Goal: Task Accomplishment & Management: Manage account settings

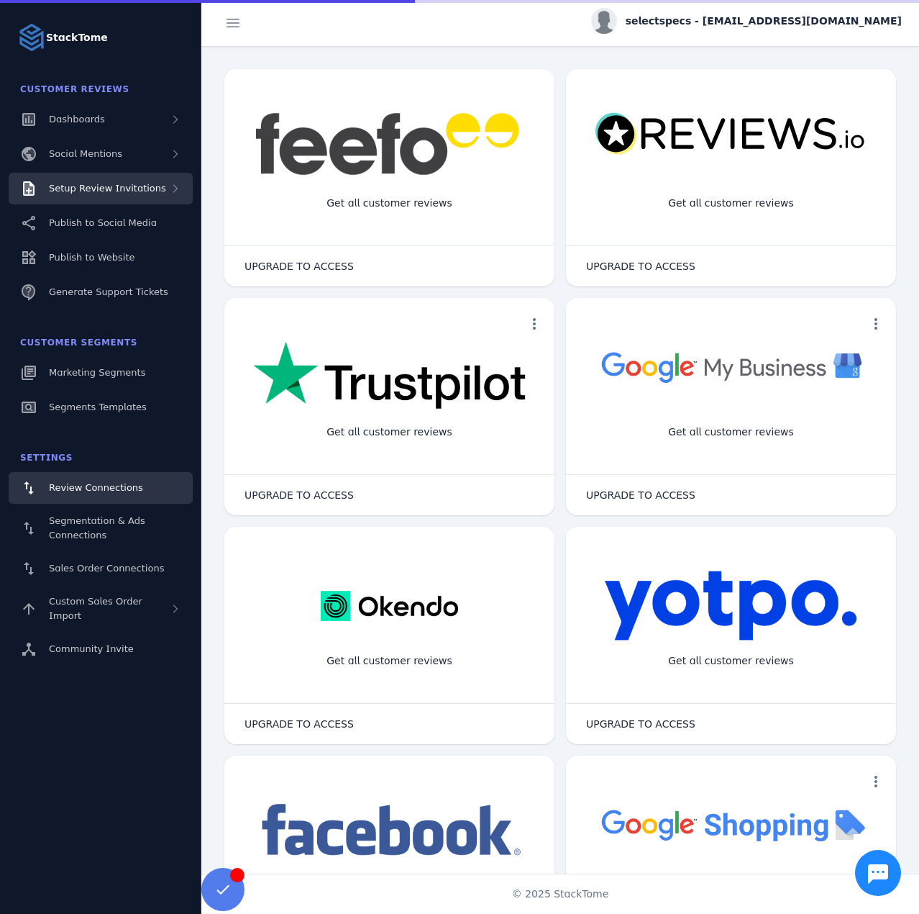
click at [119, 190] on span "Setup Review Invitations" at bounding box center [107, 188] width 117 height 11
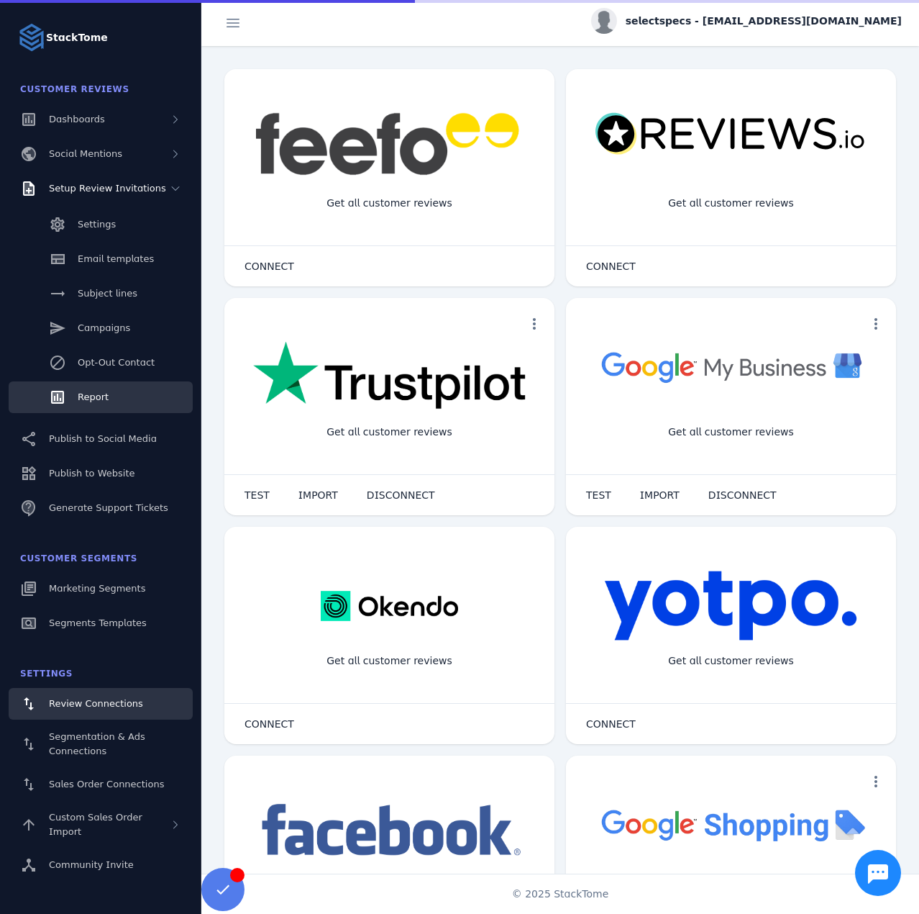
click at [94, 394] on span "Report" at bounding box center [93, 396] width 31 height 11
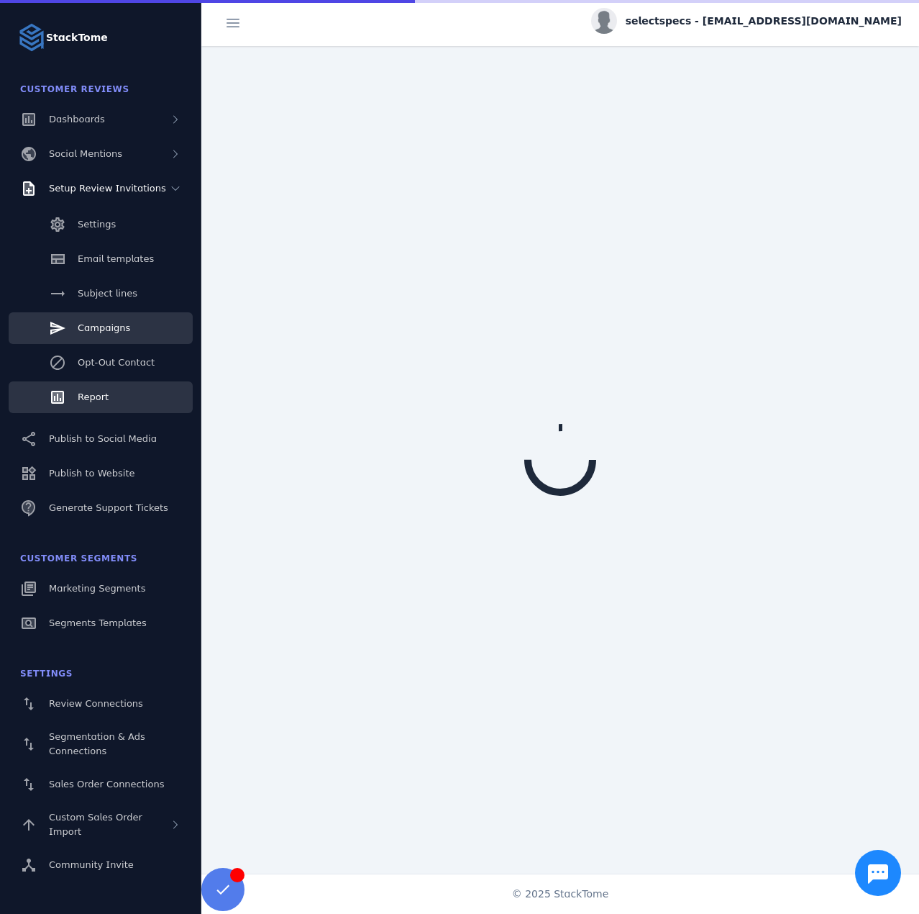
click at [110, 325] on span "Campaigns" at bounding box center [104, 327] width 53 height 11
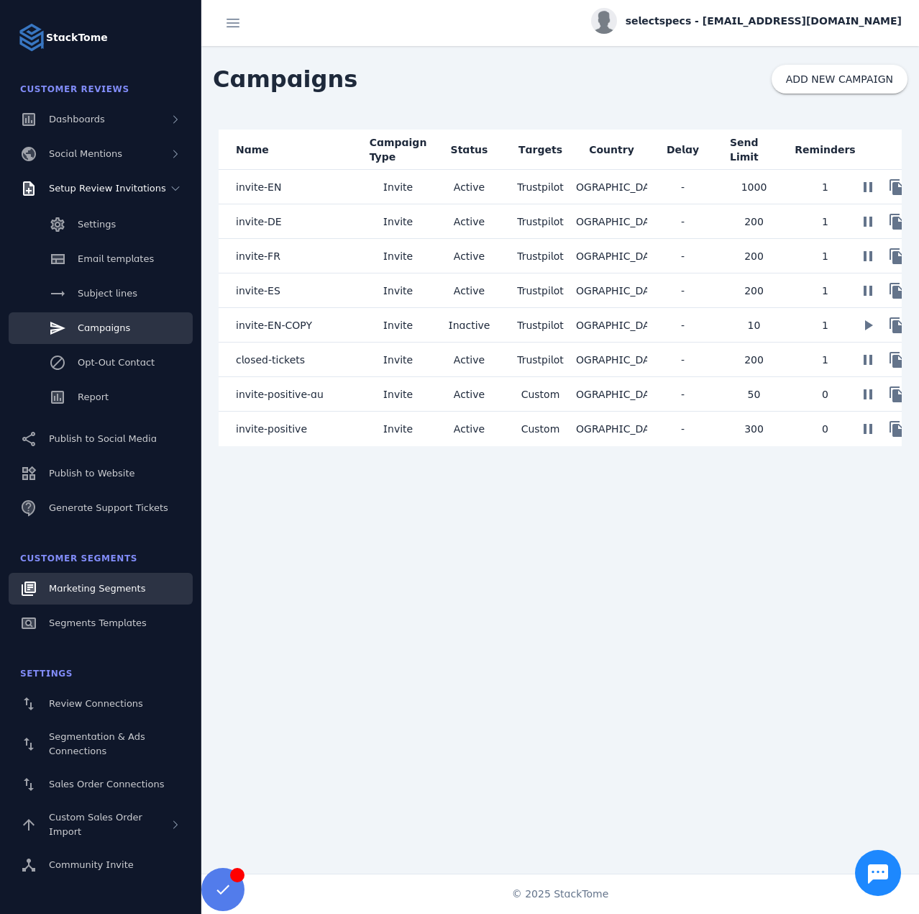
click at [97, 577] on link "Marketing Segments" at bounding box center [101, 589] width 184 height 32
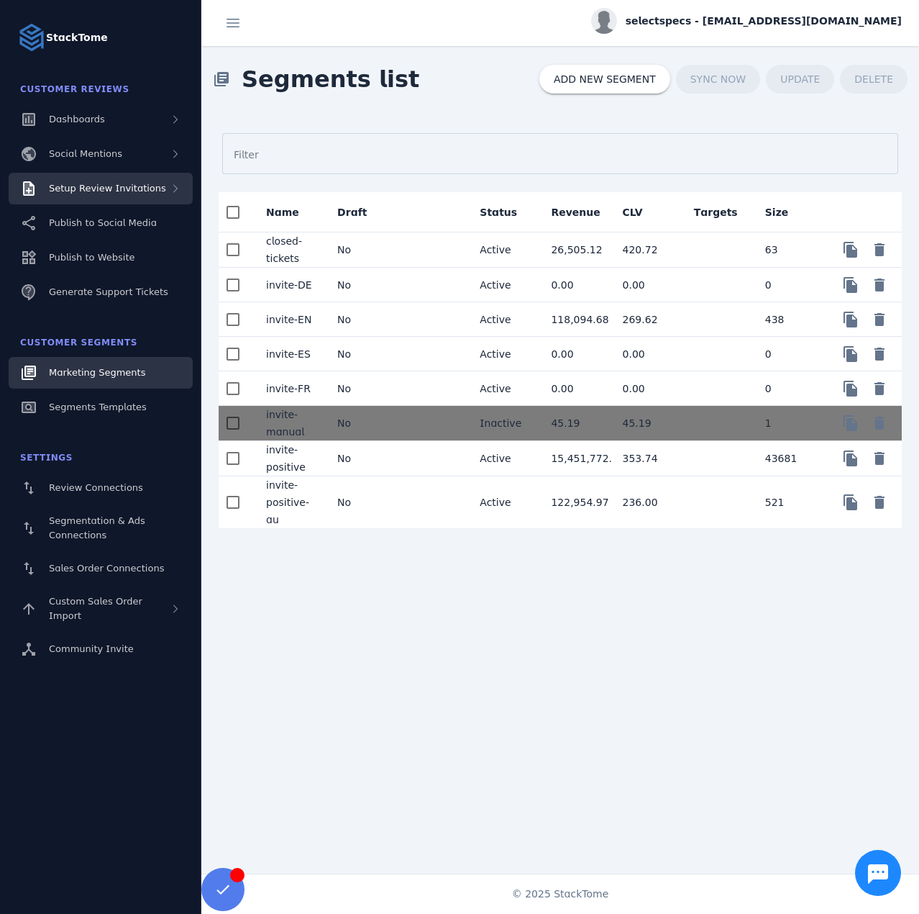
click at [129, 199] on div "Setup Review Invitations" at bounding box center [101, 189] width 184 height 32
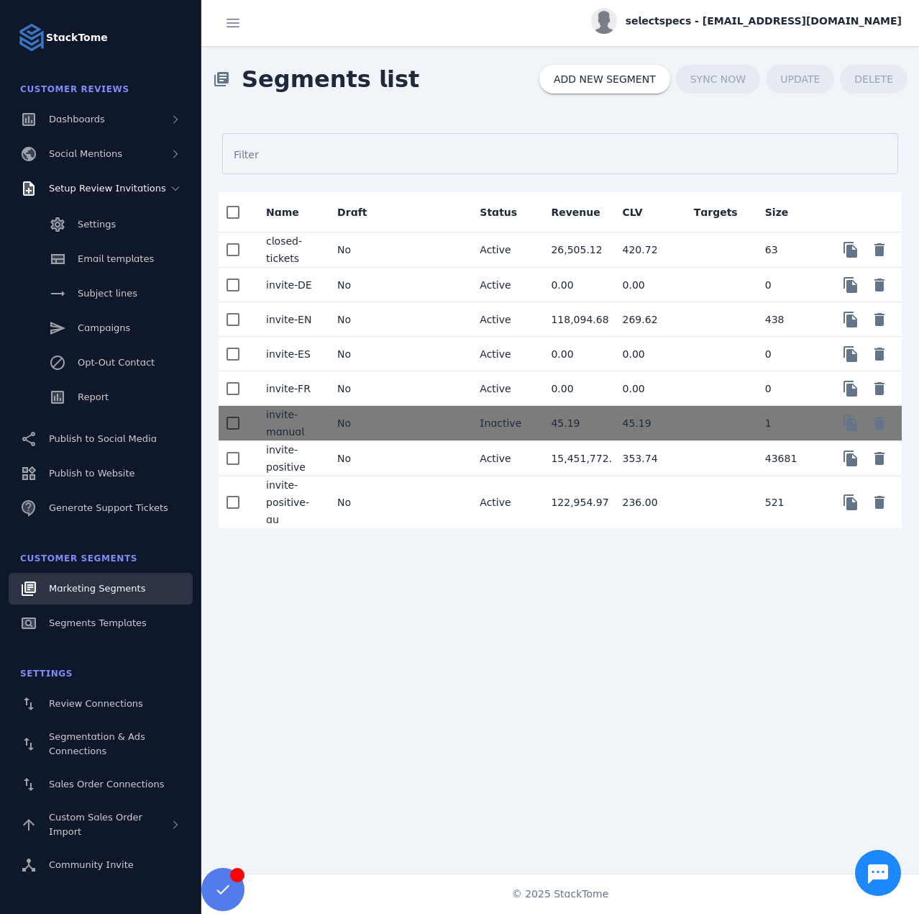
click at [767, 25] on span "selectspecs - [EMAIL_ADDRESS][DOMAIN_NAME]" at bounding box center [764, 21] width 276 height 15
drag, startPoint x: 834, startPoint y: 128, endPoint x: 632, endPoint y: 4, distance: 237.0
click at [833, 128] on button "Sign out" at bounding box center [851, 139] width 104 height 35
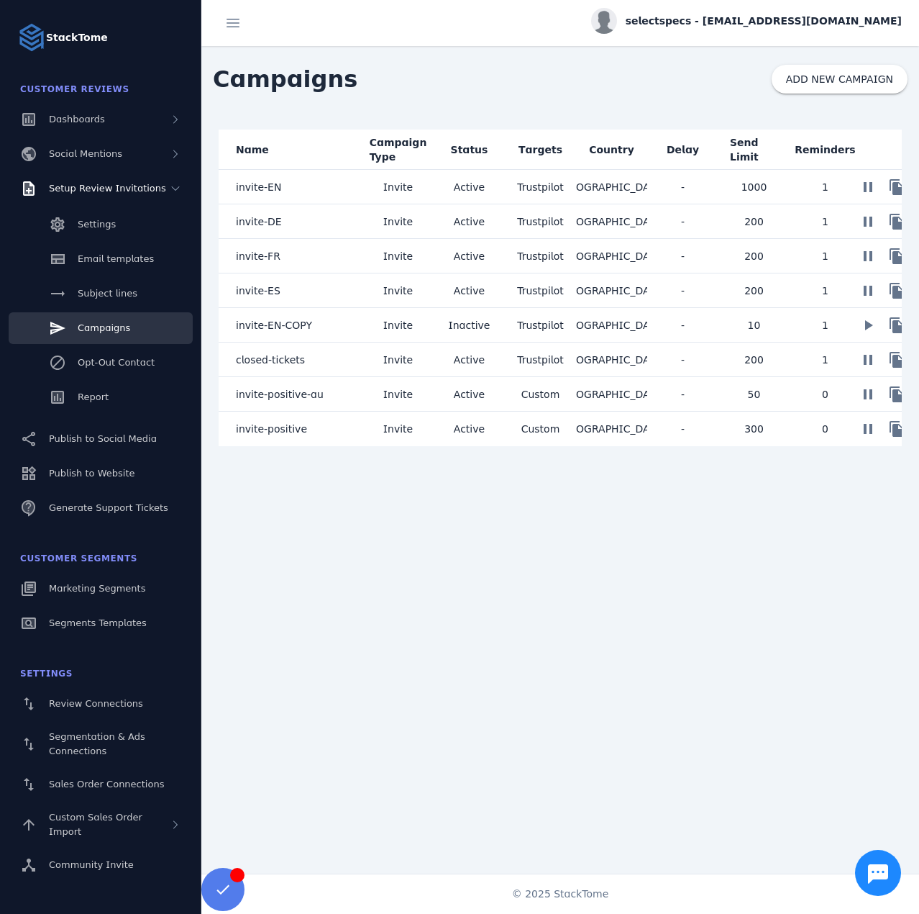
click at [307, 421] on mat-cell "invite-positive" at bounding box center [291, 429] width 144 height 35
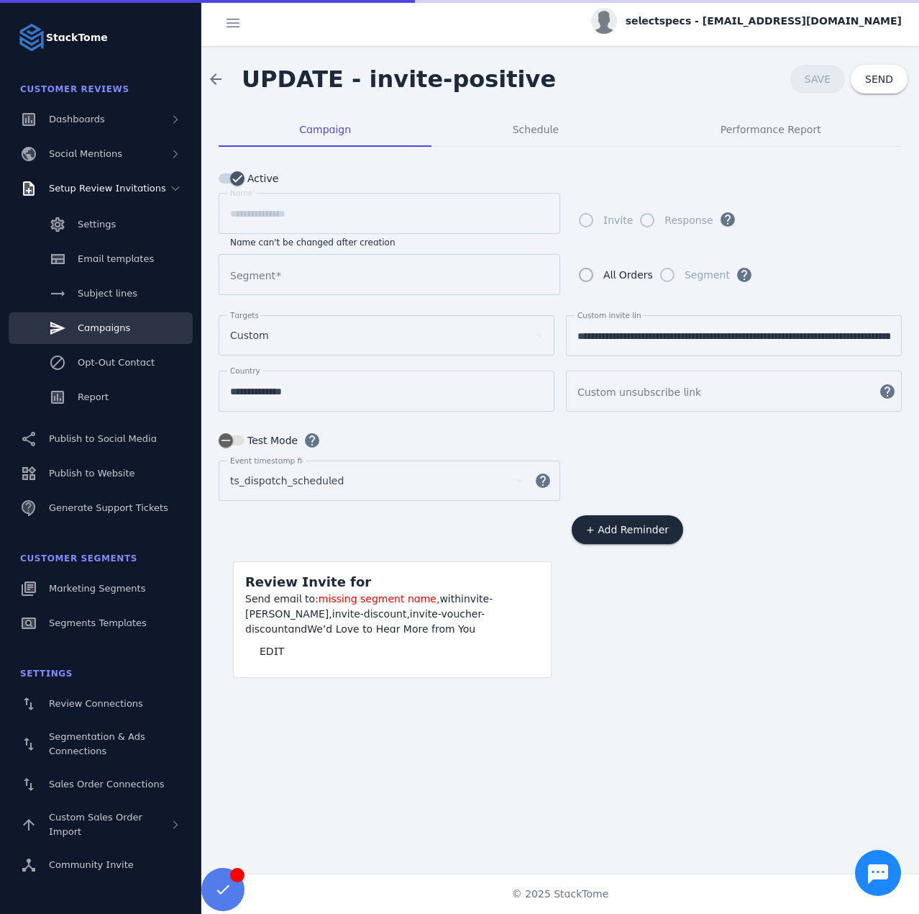
type input "**********"
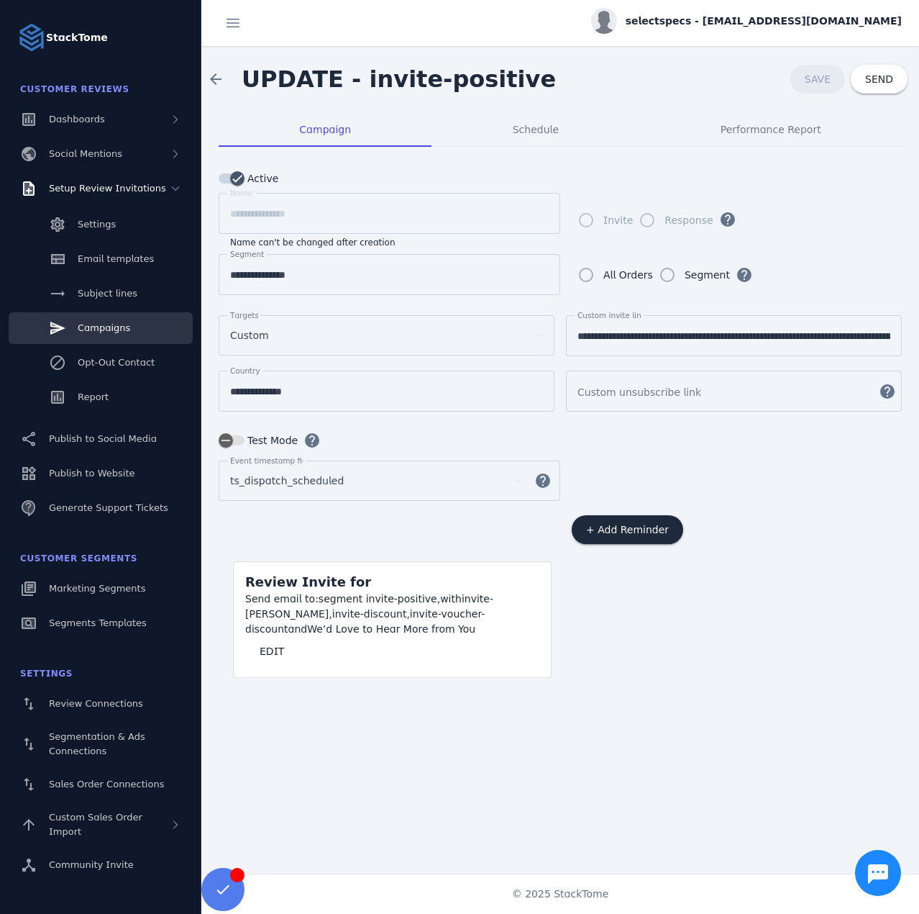
click at [128, 332] on link "Campaigns" at bounding box center [101, 328] width 184 height 32
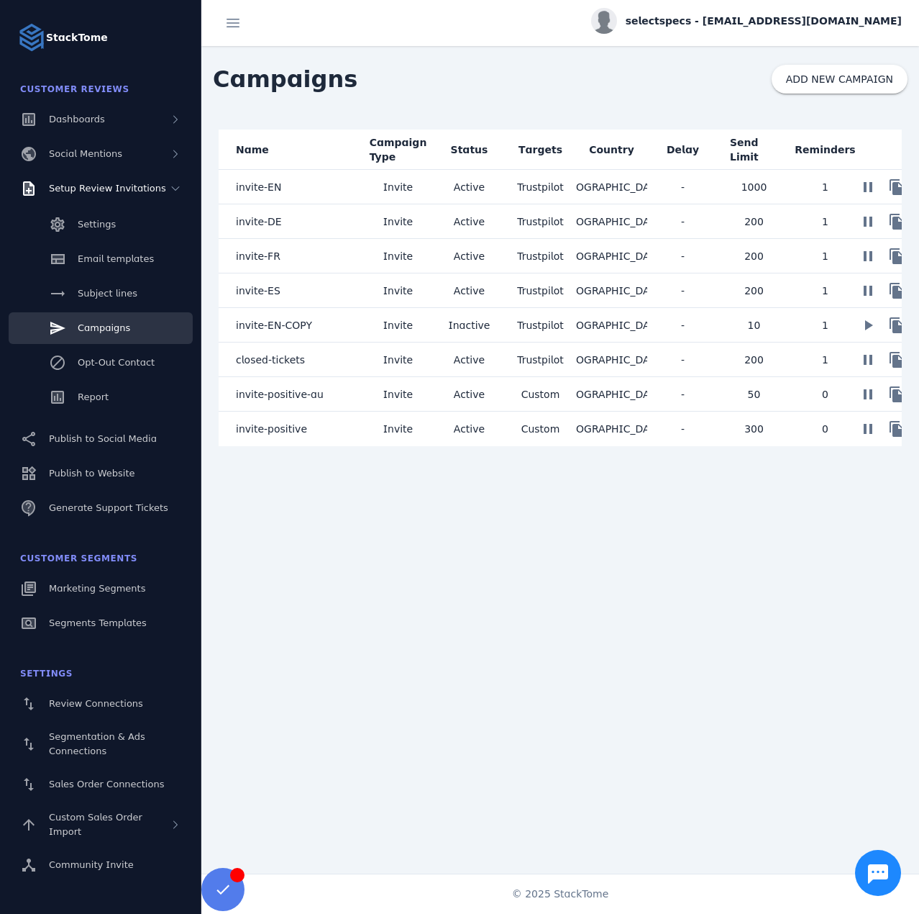
click at [299, 190] on mat-cell "invite-EN" at bounding box center [291, 187] width 144 height 35
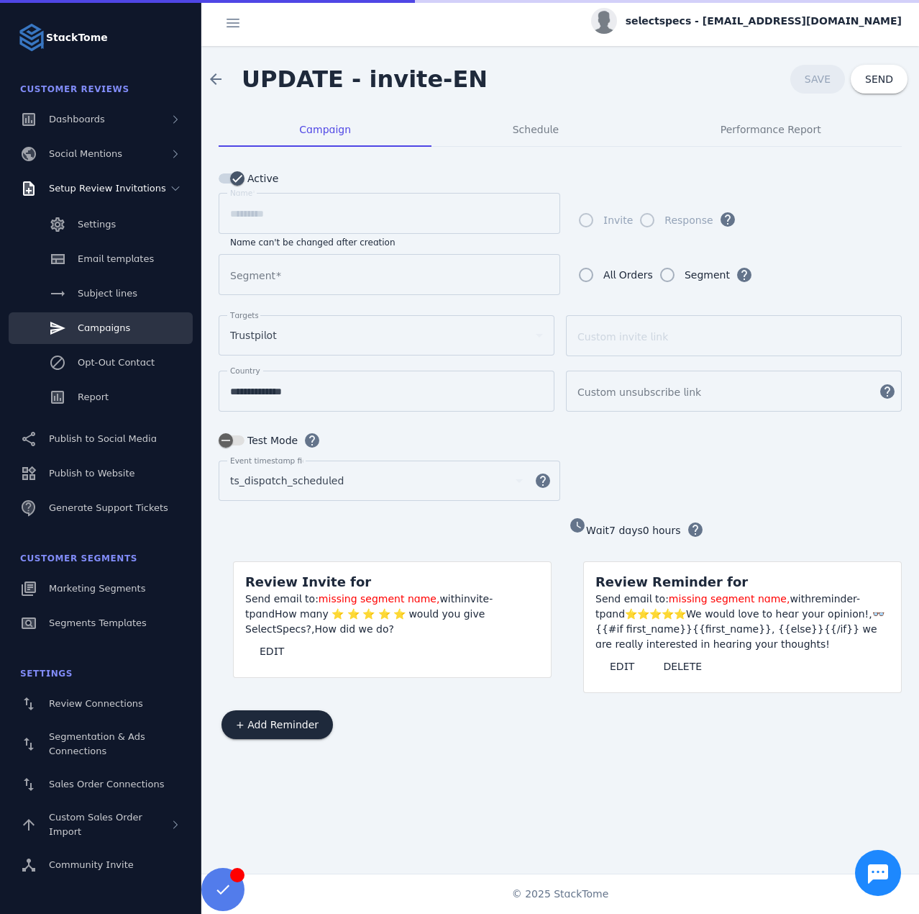
type input "*********"
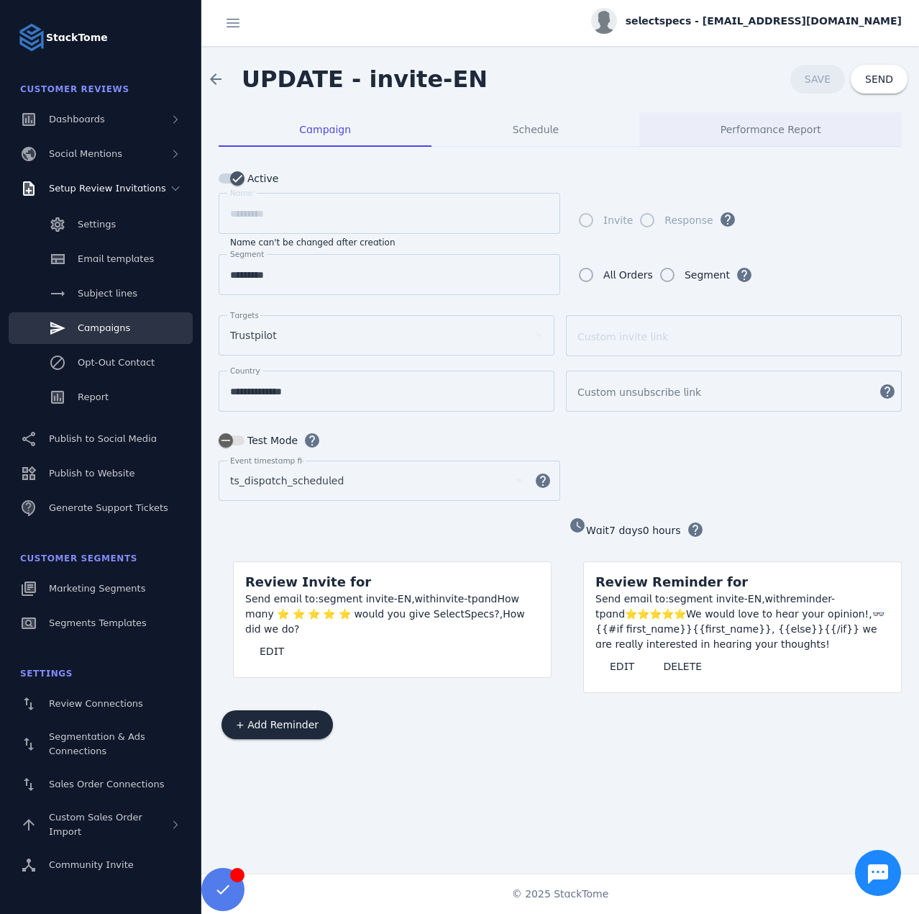
click at [756, 114] on span "Performance Report" at bounding box center [771, 129] width 101 height 35
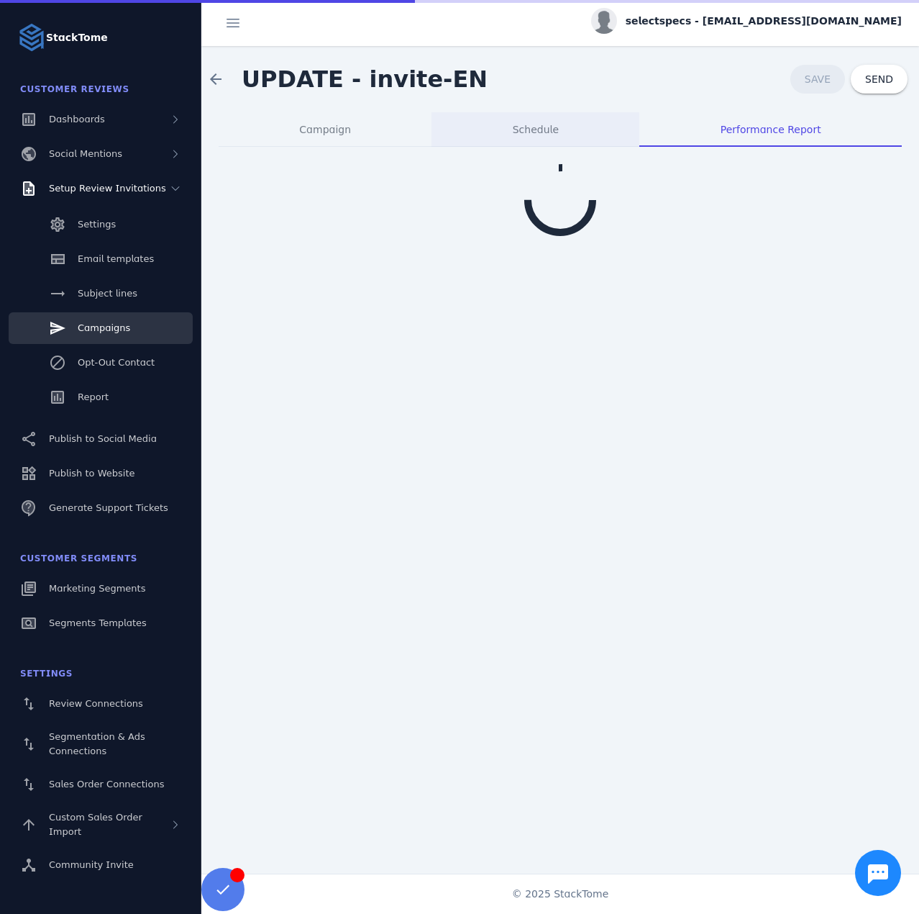
click at [564, 124] on div "Schedule" at bounding box center [536, 129] width 208 height 35
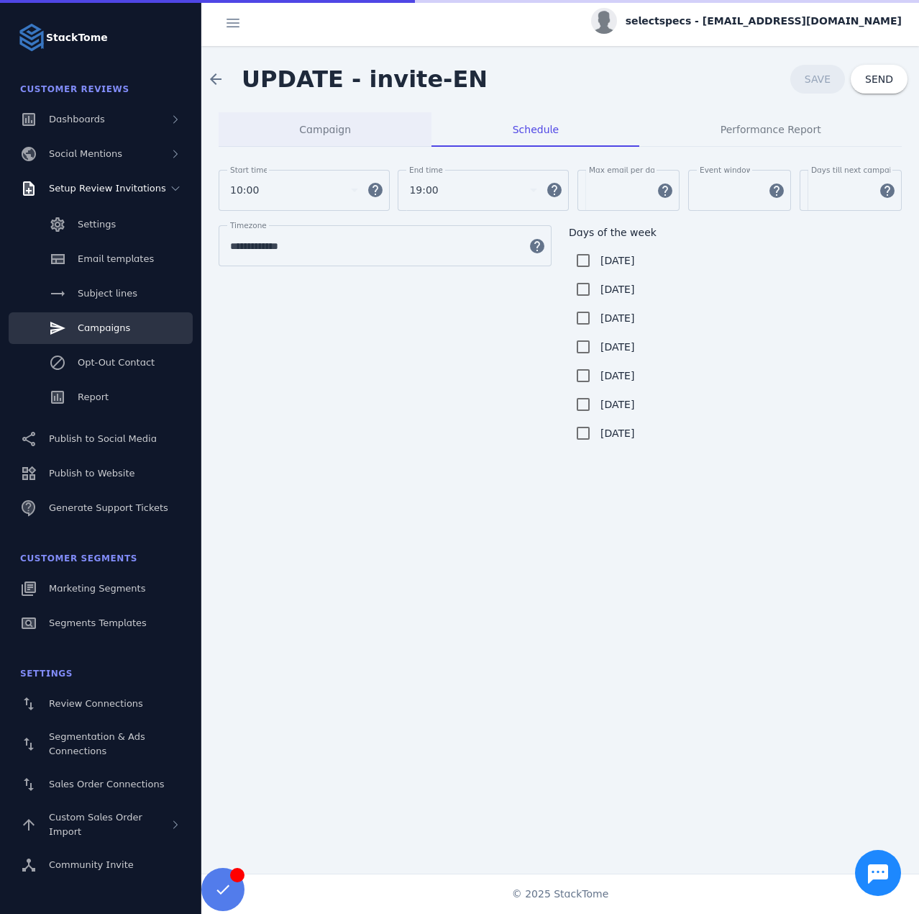
click at [322, 135] on span "Campaign" at bounding box center [325, 129] width 52 height 10
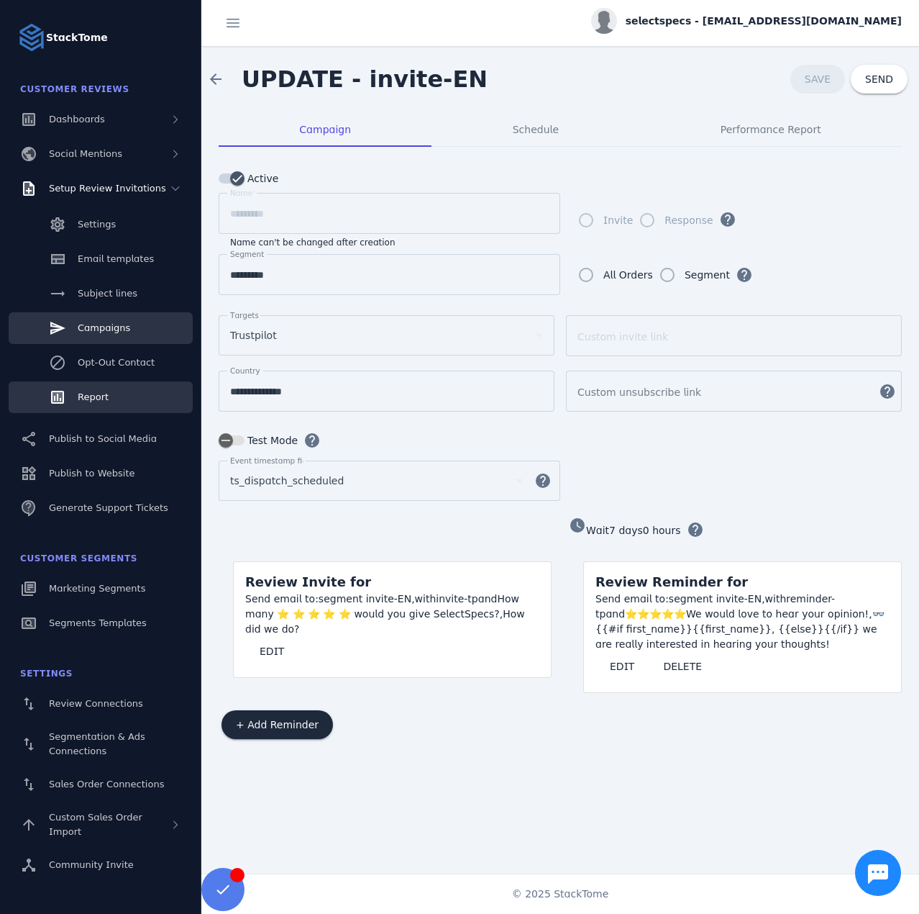
click at [86, 393] on span "Report" at bounding box center [93, 396] width 31 height 11
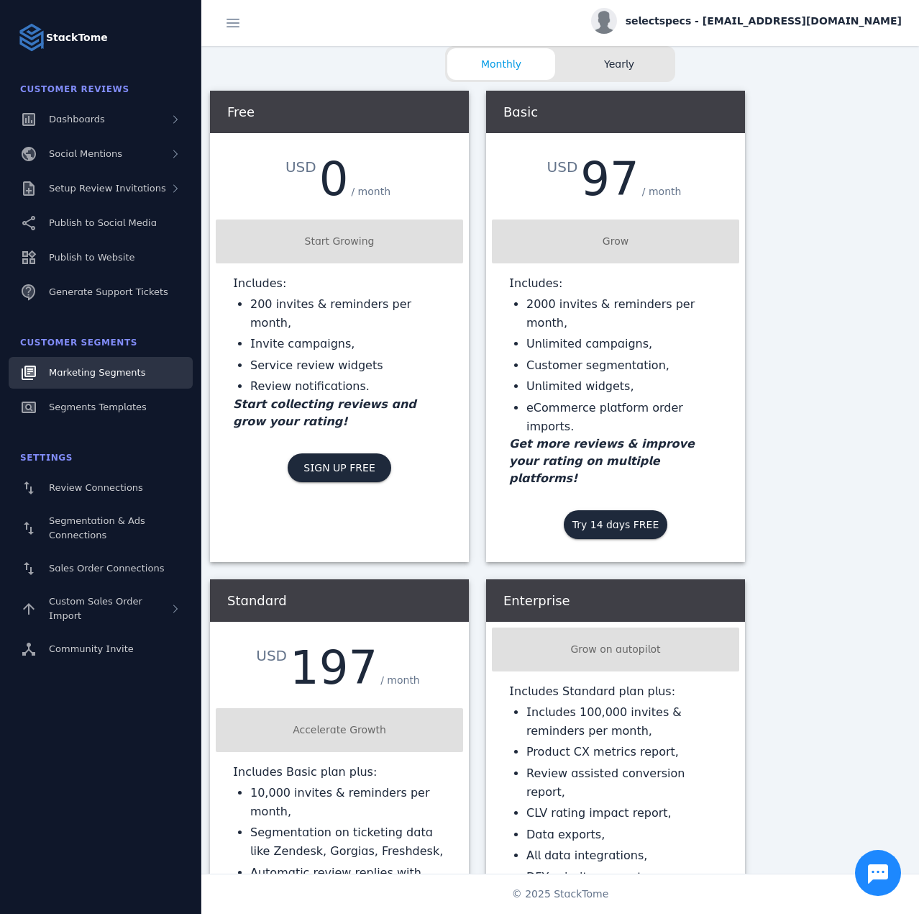
click at [76, 375] on span "Marketing Segments" at bounding box center [97, 372] width 96 height 11
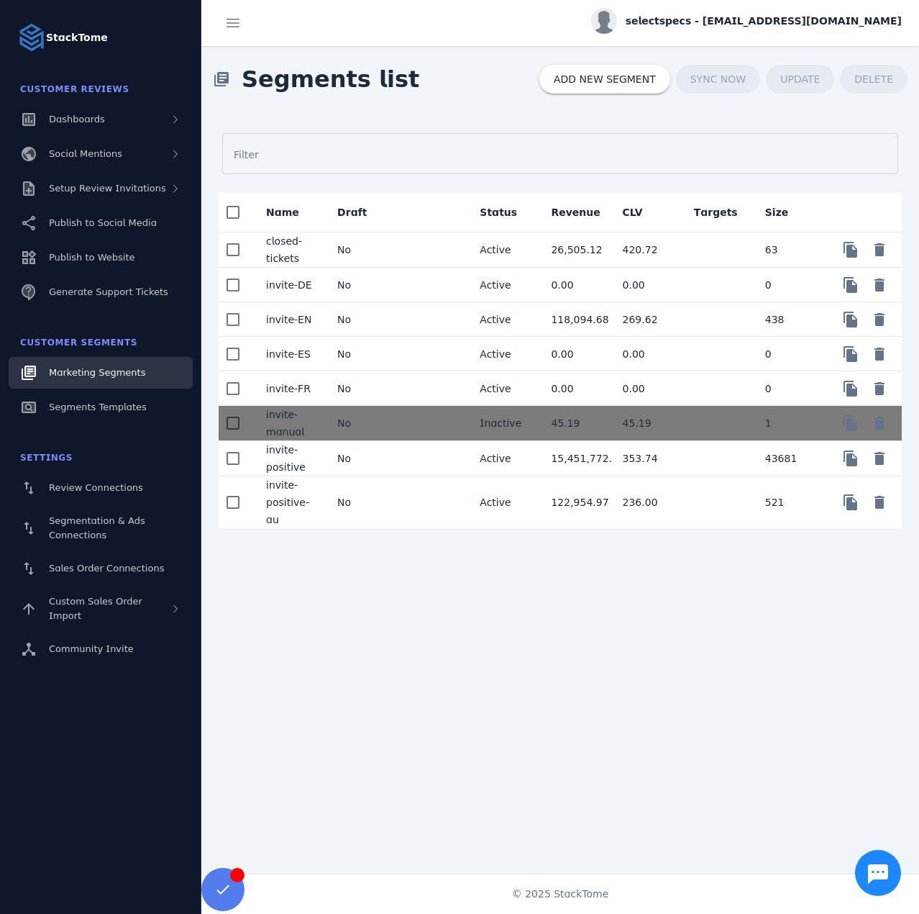
click at [376, 324] on mat-cell "No" at bounding box center [361, 319] width 71 height 35
